Goal: Find specific page/section: Find specific page/section

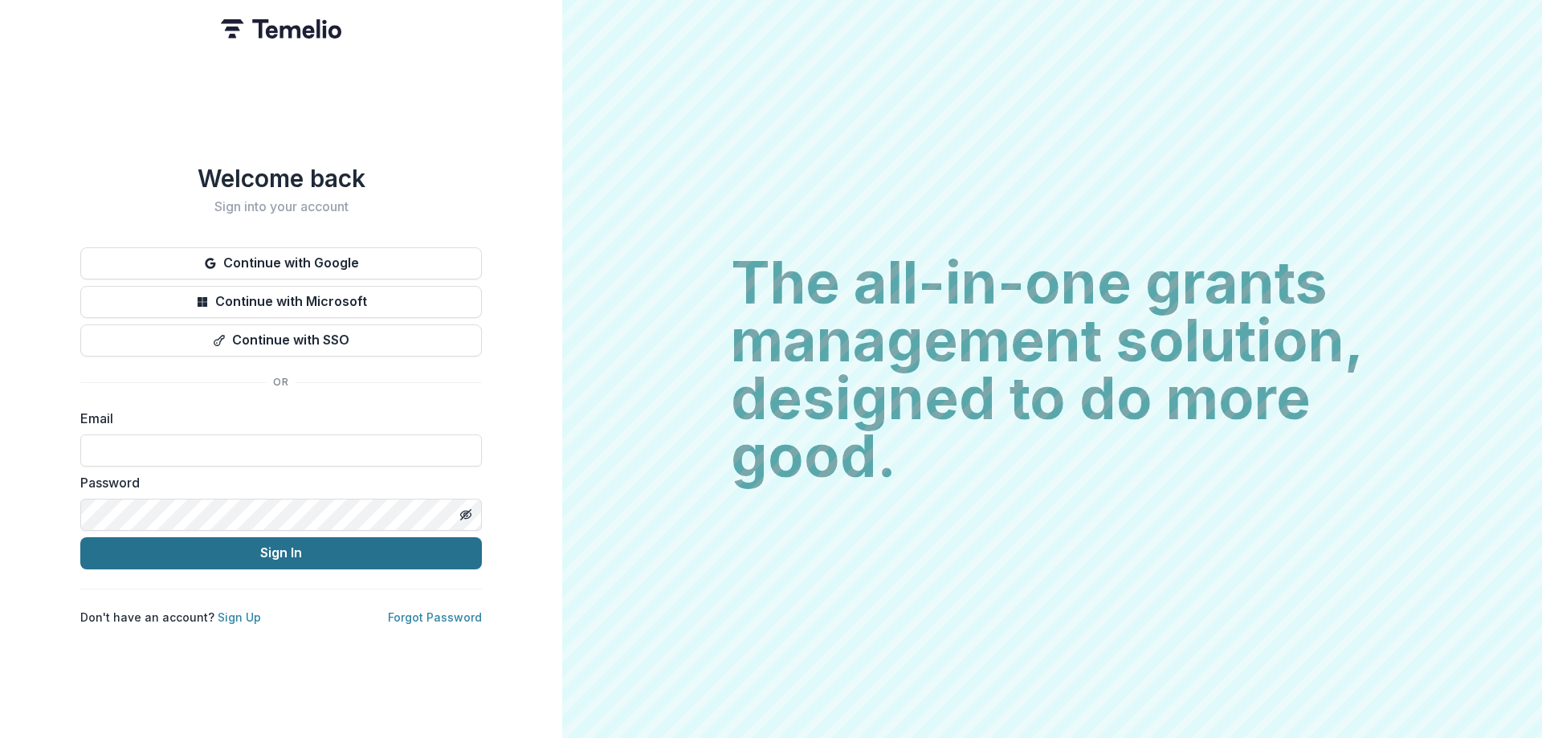
type input "**********"
click at [296, 560] on button "Sign In" at bounding box center [281, 553] width 402 height 32
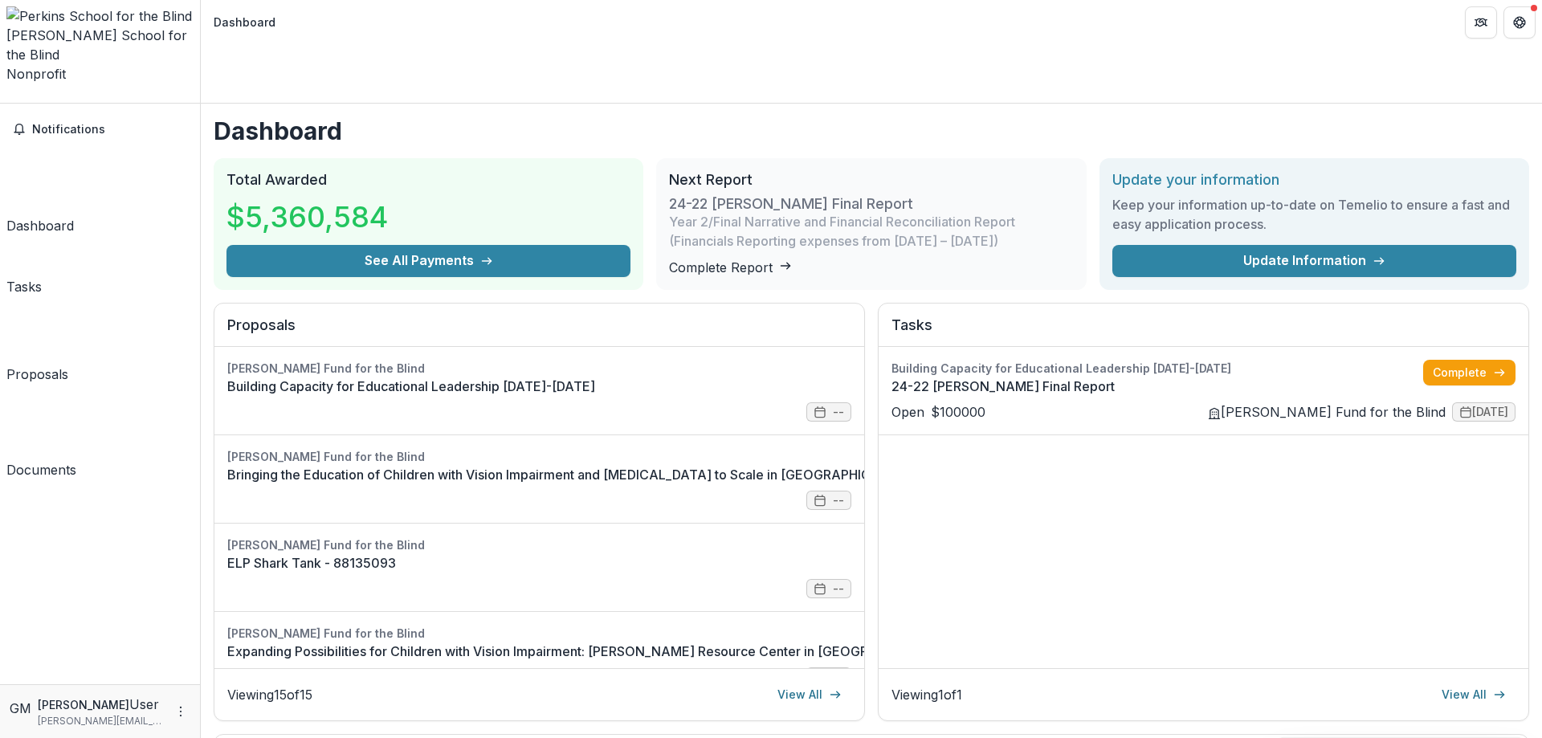
click at [42, 242] on link "Tasks" at bounding box center [23, 269] width 35 height 55
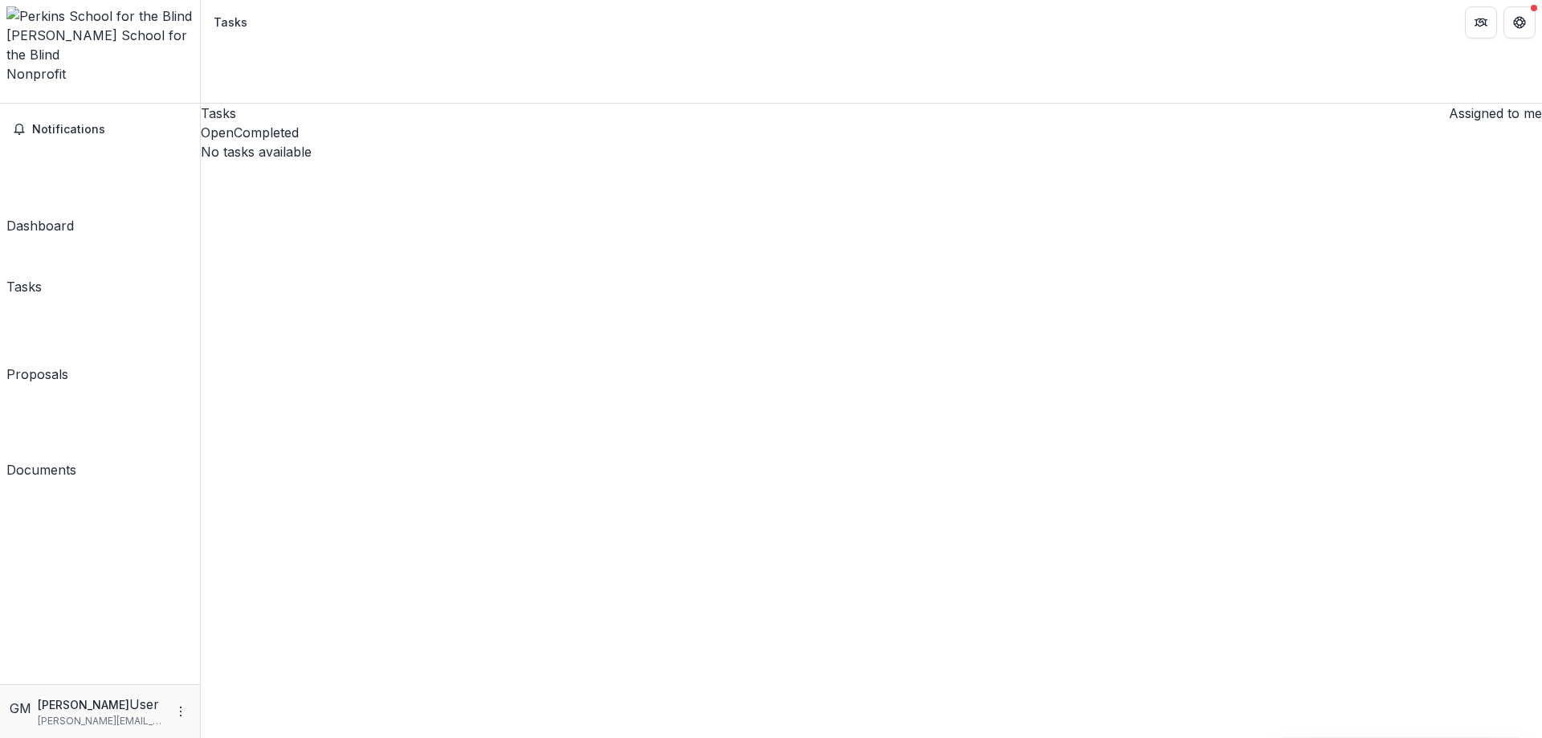
click at [64, 365] on div "Proposals" at bounding box center [37, 374] width 62 height 19
